Goal: Task Accomplishment & Management: Manage account settings

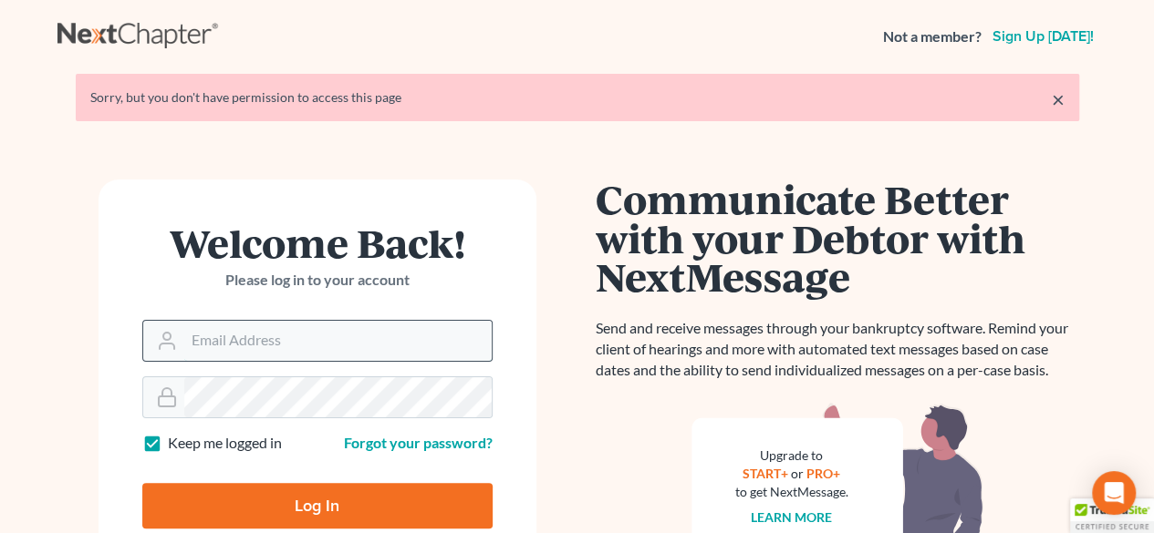
click at [332, 344] on input "Email Address" at bounding box center [337, 341] width 307 height 40
type input "[EMAIL_ADDRESS][DOMAIN_NAME]"
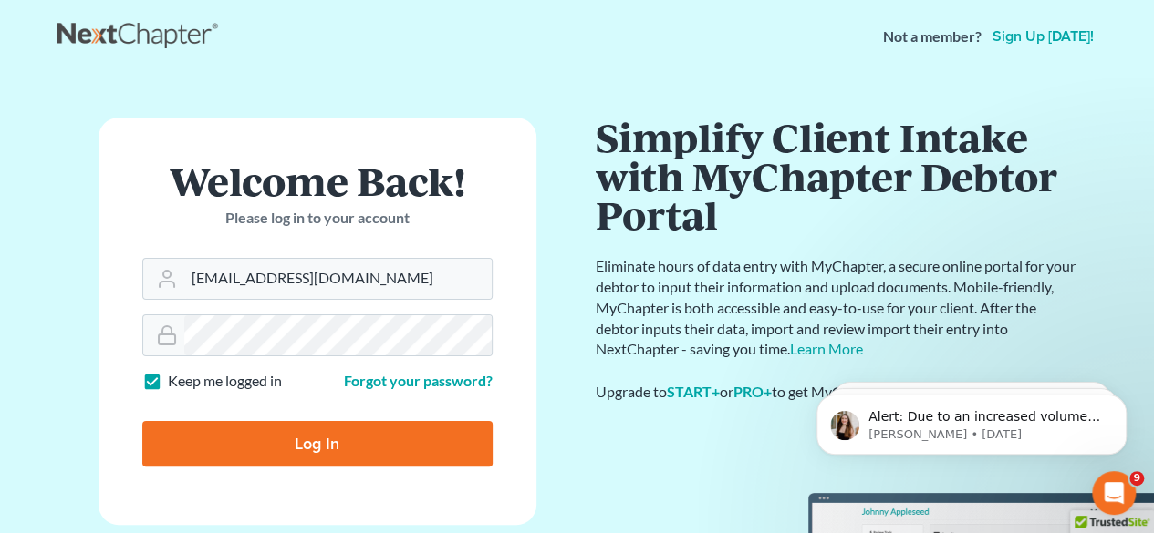
click at [257, 446] on input "Log In" at bounding box center [317, 444] width 350 height 46
type input "Thinking..."
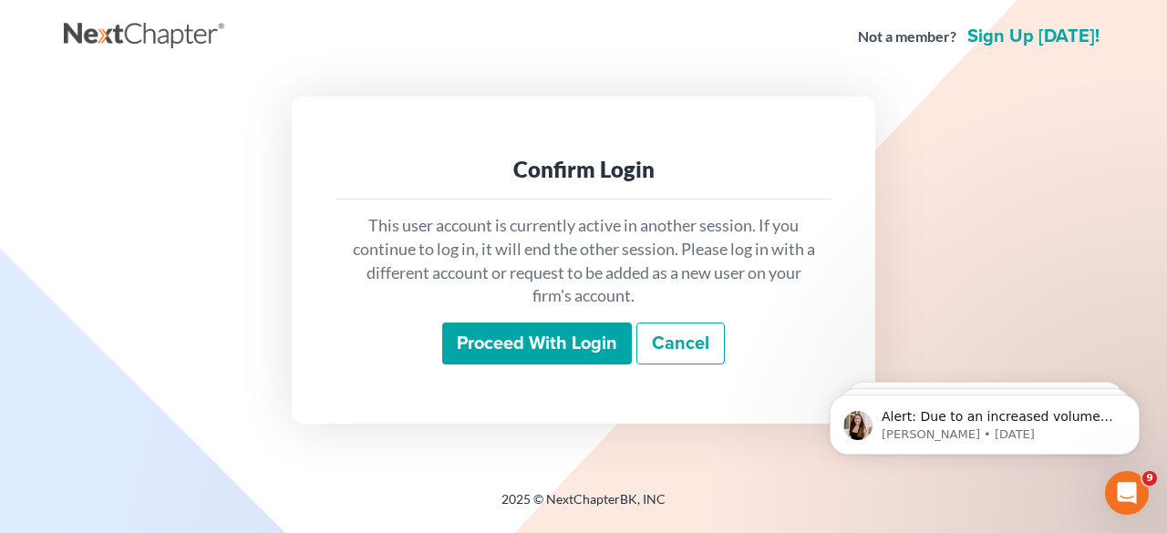
click at [585, 340] on input "Proceed with login" at bounding box center [537, 344] width 190 height 42
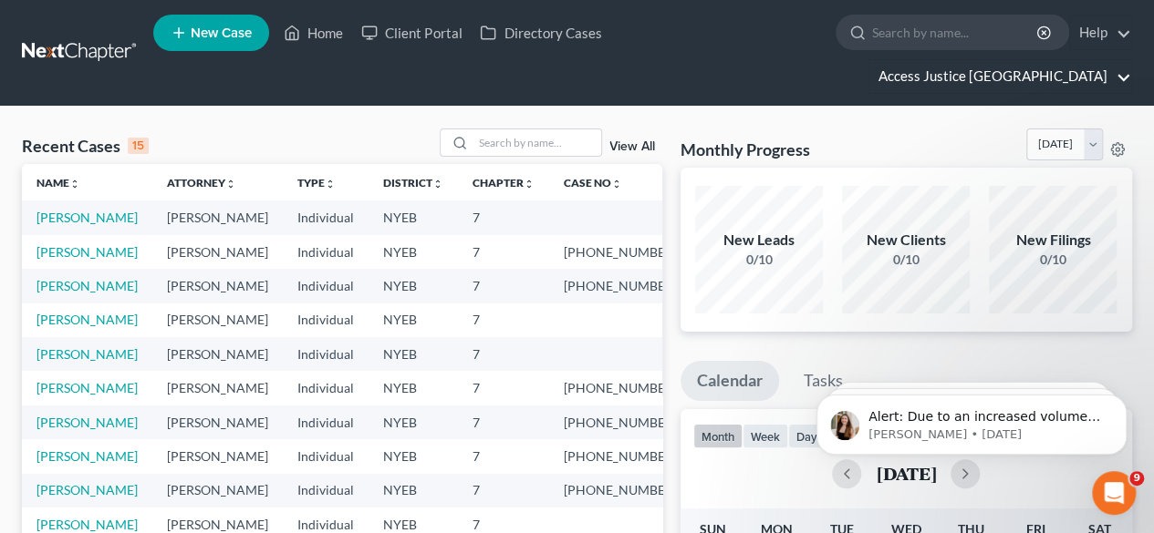
click at [978, 60] on link "Access Justice Brooklyn" at bounding box center [1000, 76] width 262 height 33
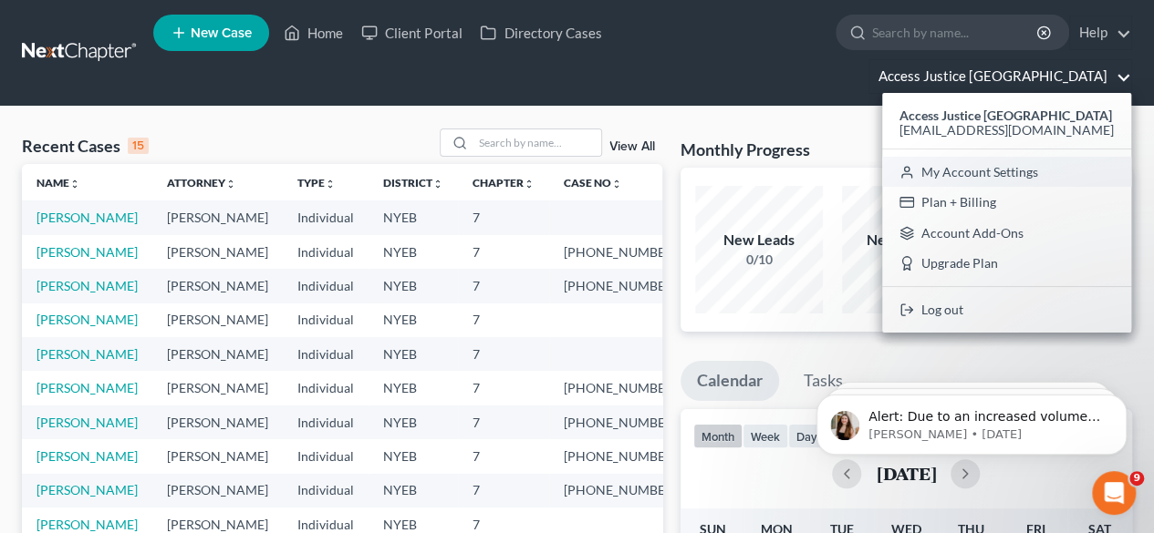
click at [1007, 157] on link "My Account Settings" at bounding box center [1006, 172] width 249 height 31
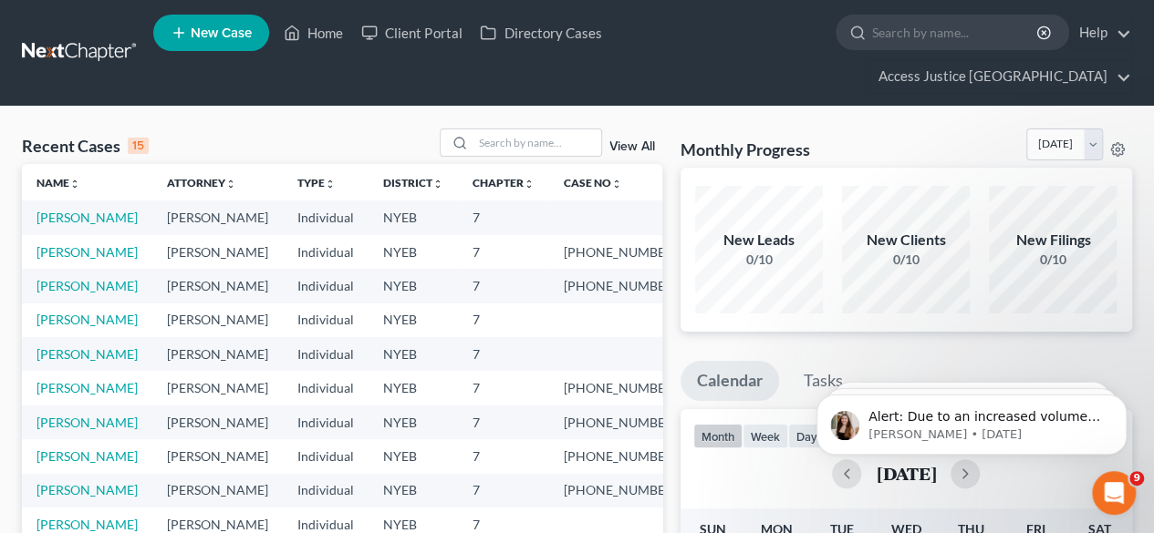
select select "53"
select select "24"
select select "35"
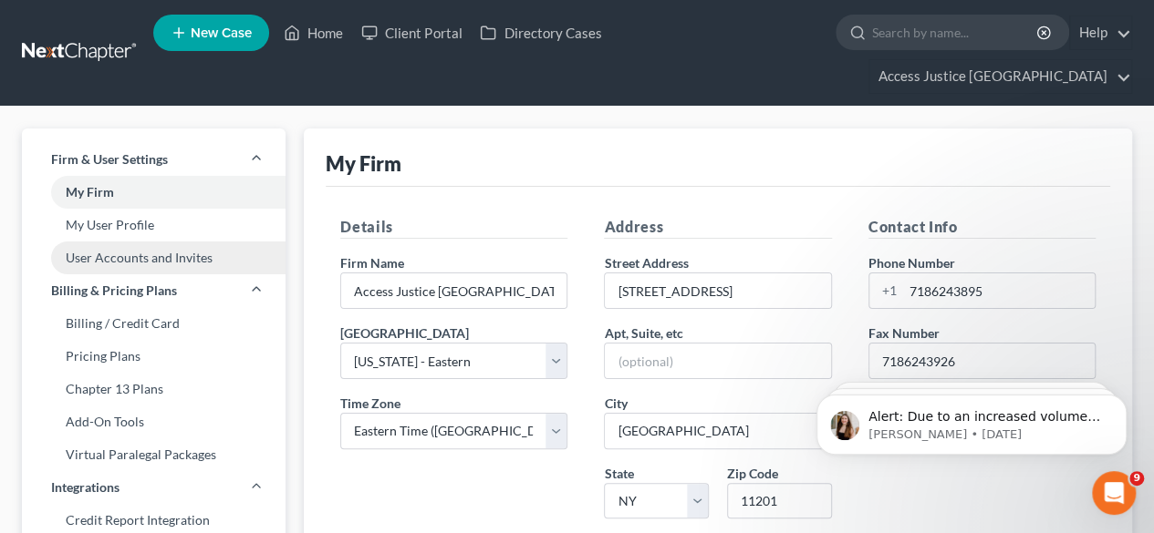
click at [124, 242] on link "User Accounts and Invites" at bounding box center [154, 258] width 264 height 33
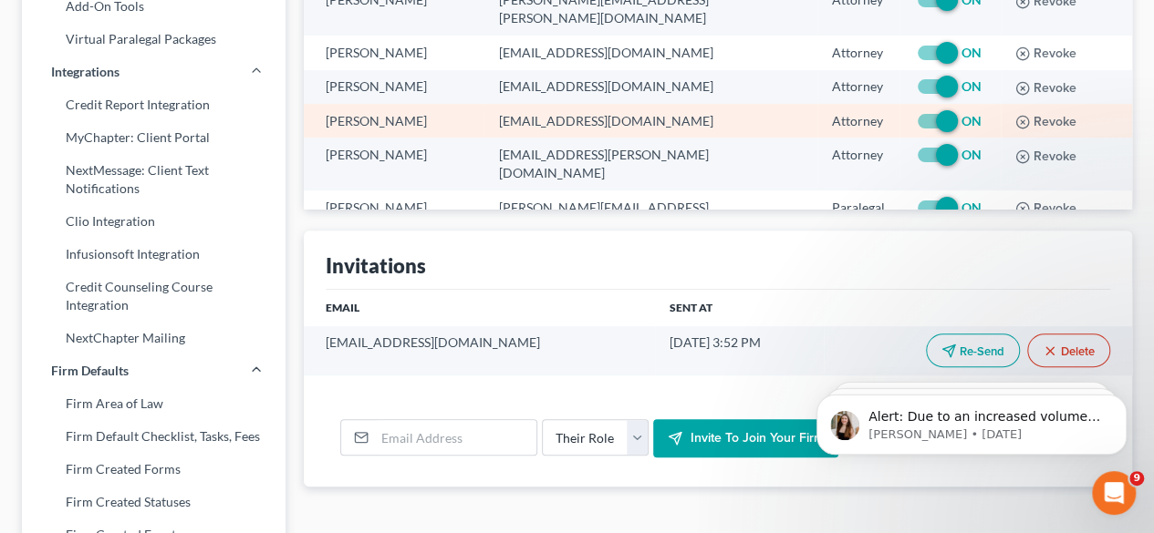
scroll to position [456, 0]
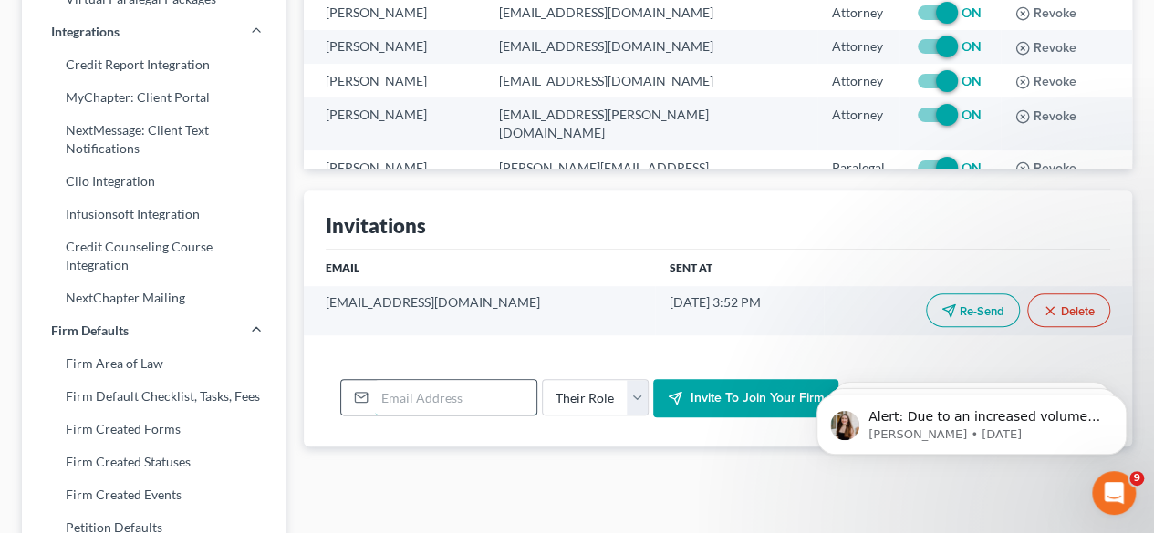
click at [450, 380] on input "email" at bounding box center [455, 397] width 161 height 35
paste input "mmajeske2@gmail.com"
type input "mmajeske2@gmail.com"
click at [634, 379] on select "Their Role Attorney Paralegal Assistant" at bounding box center [595, 397] width 107 height 36
select select "attorney"
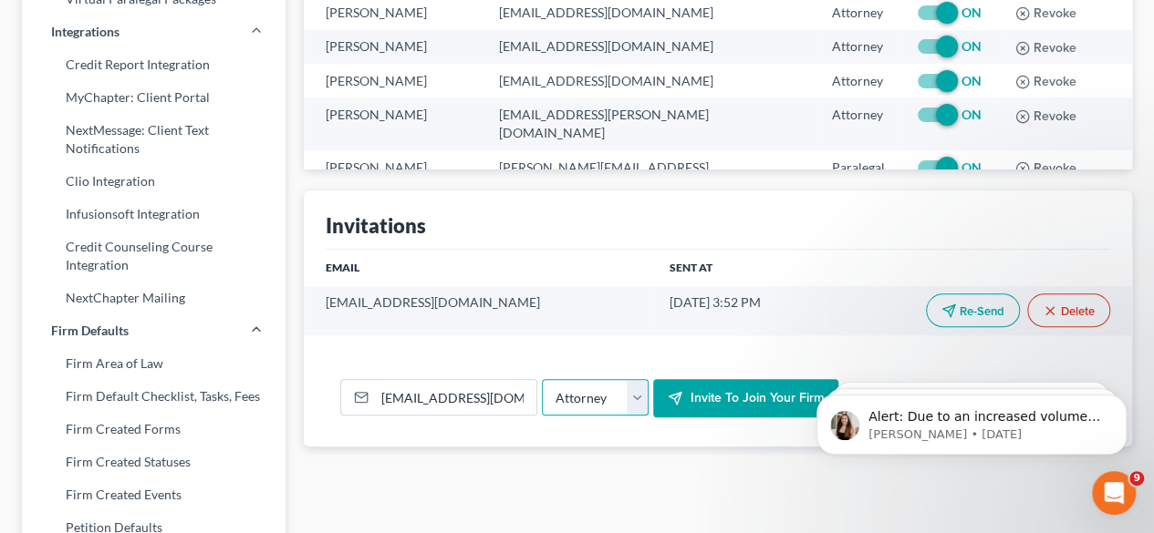
click at [542, 379] on select "Their Role Attorney Paralegal Assistant" at bounding box center [595, 397] width 107 height 36
click at [730, 390] on span "Invite to join your firm" at bounding box center [756, 398] width 134 height 16
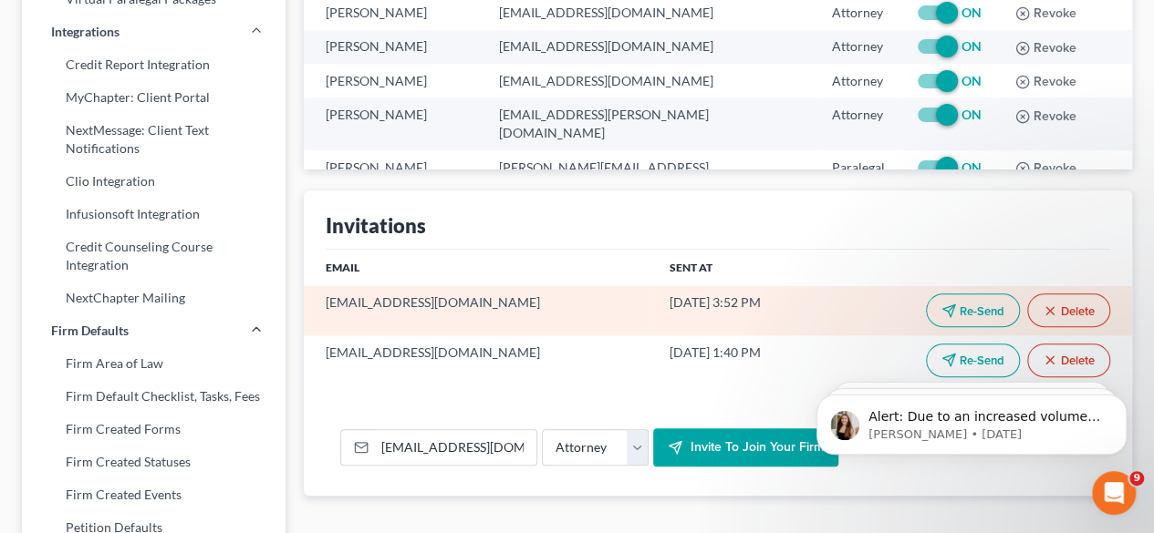
scroll to position [0, 0]
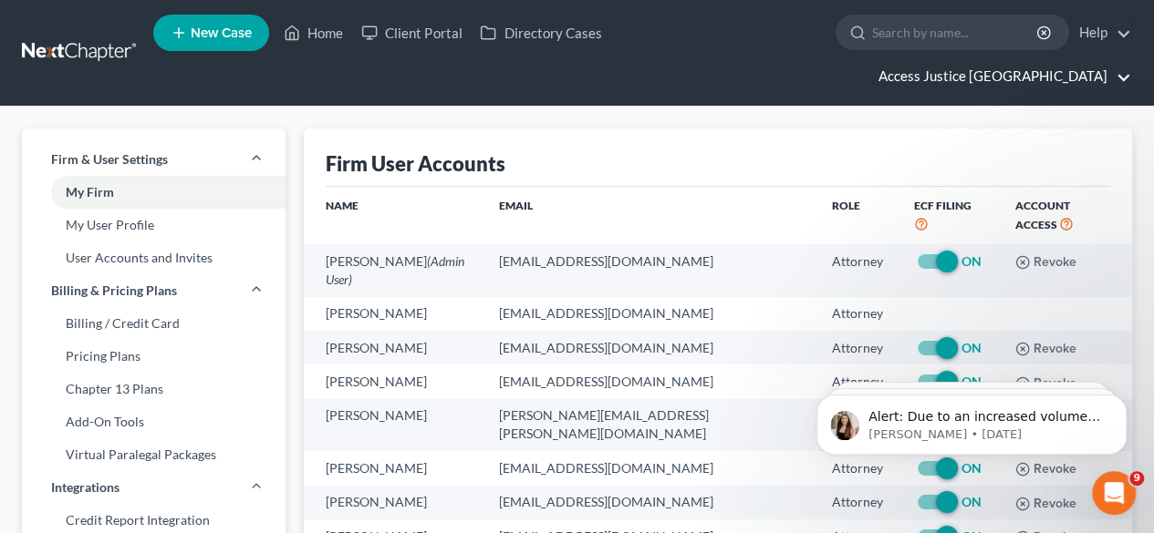
click at [1066, 60] on link "Access Justice Brooklyn" at bounding box center [1000, 76] width 262 height 33
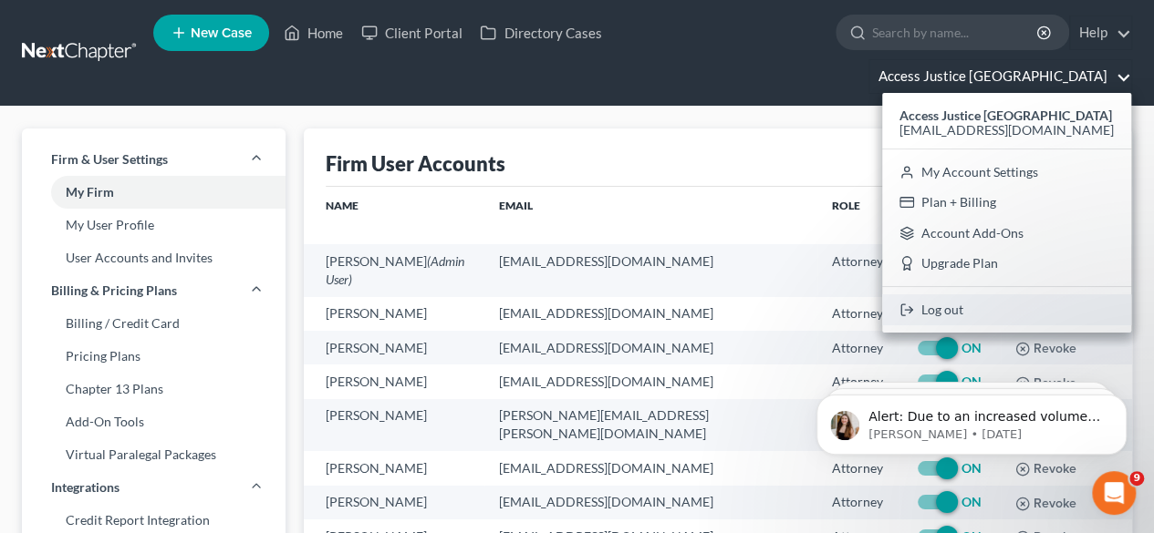
click at [1013, 295] on link "Log out" at bounding box center [1006, 310] width 249 height 31
